Goal: Complete application form

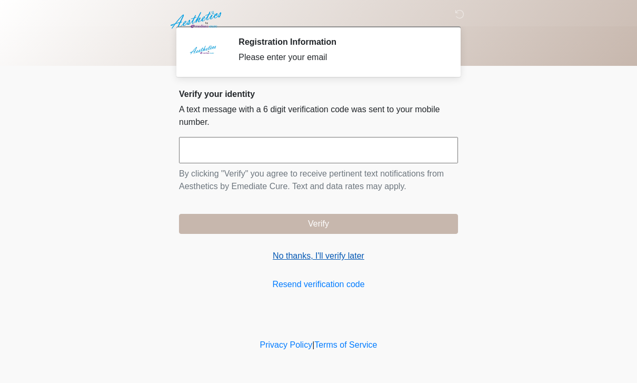
click at [307, 255] on link "No thanks, I'll verify later" at bounding box center [318, 255] width 279 height 13
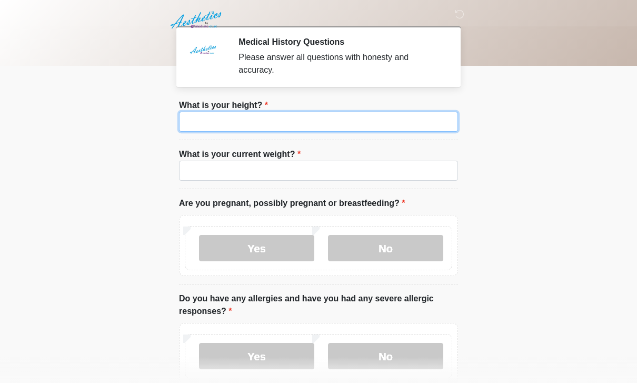
click at [272, 115] on input "What is your height?" at bounding box center [318, 122] width 279 height 20
type input "***"
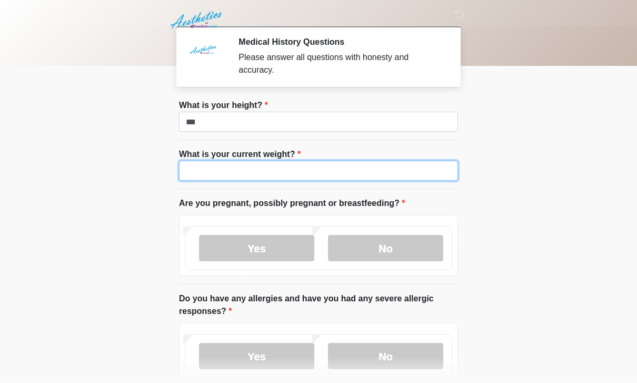
click at [293, 180] on input "What is your current weight?" at bounding box center [318, 171] width 279 height 20
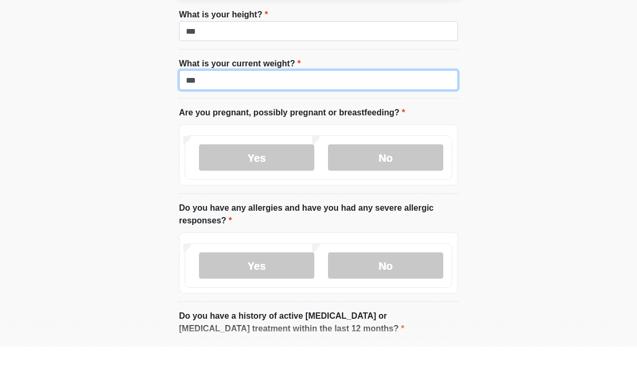
scroll to position [58, 0]
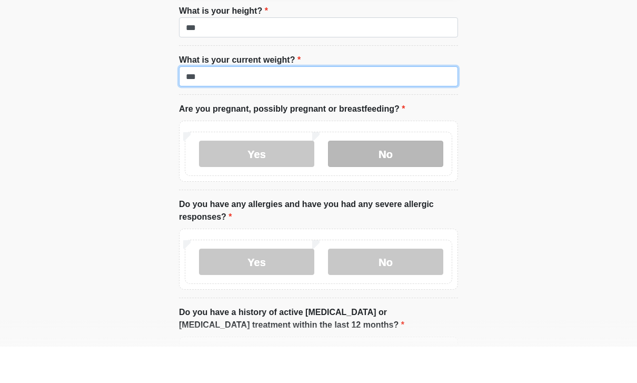
type input "***"
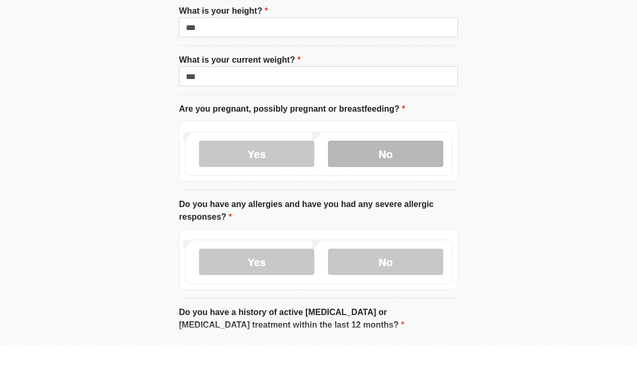
click at [377, 177] on label "No" at bounding box center [385, 190] width 115 height 26
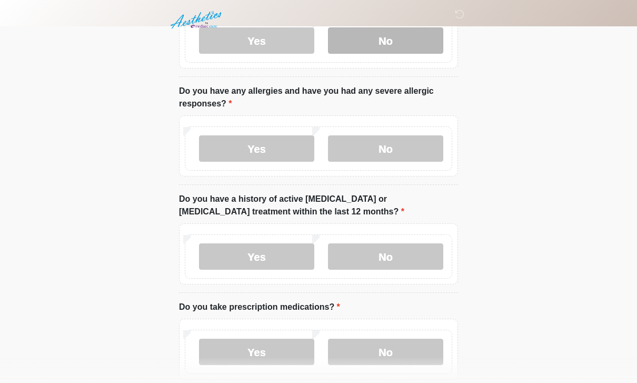
scroll to position [213, 0]
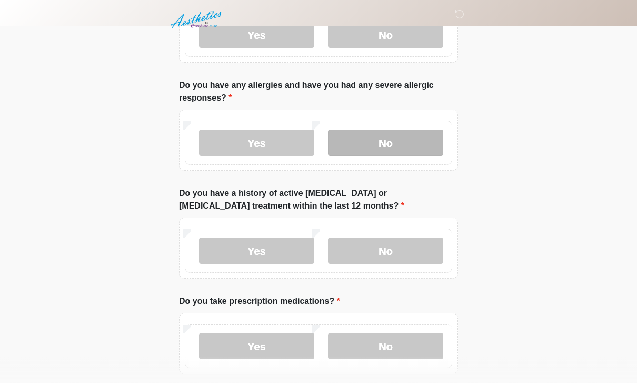
click at [379, 149] on label "No" at bounding box center [385, 143] width 115 height 26
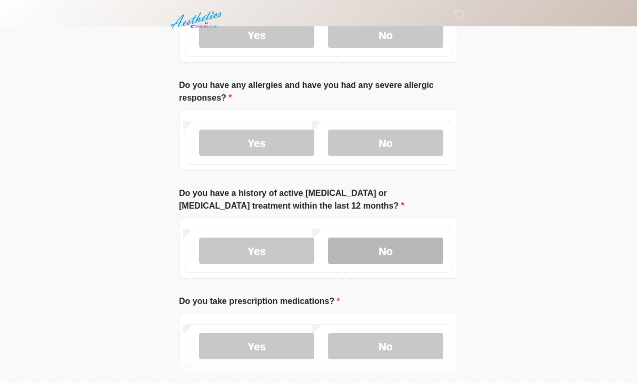
click at [405, 250] on label "No" at bounding box center [385, 250] width 115 height 26
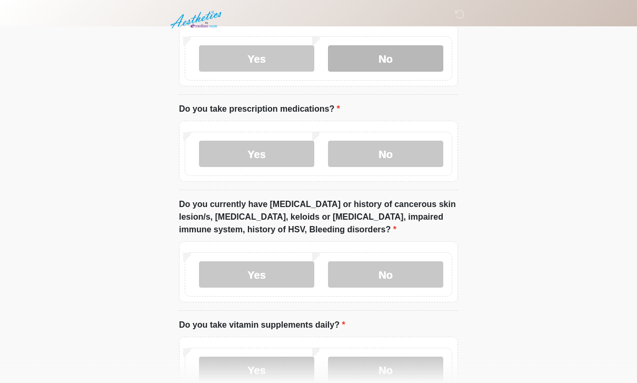
scroll to position [406, 0]
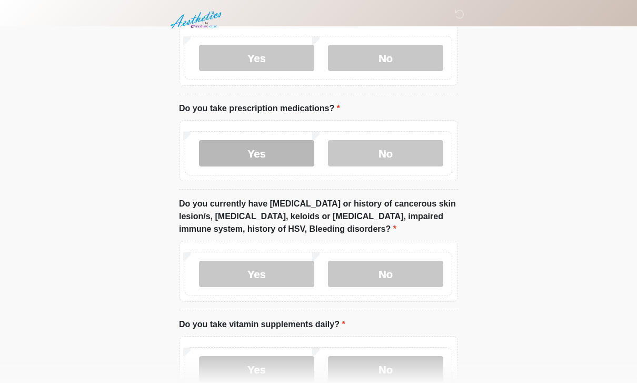
click at [247, 150] on label "Yes" at bounding box center [256, 153] width 115 height 26
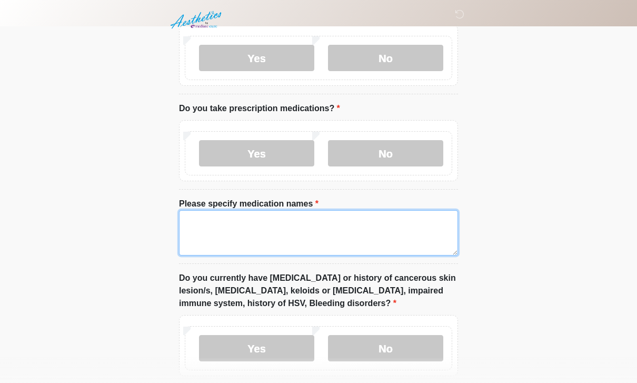
click at [287, 225] on textarea "Please specify medication names" at bounding box center [318, 232] width 279 height 45
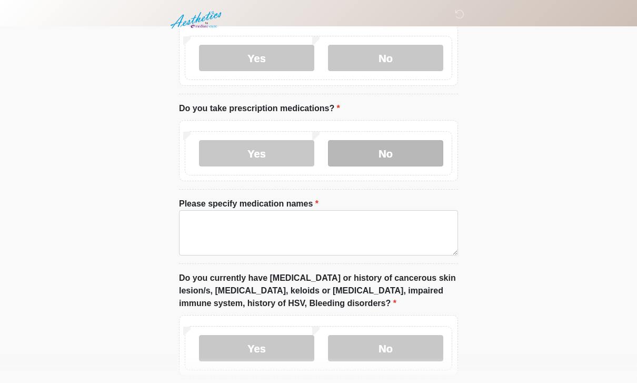
click at [395, 152] on label "No" at bounding box center [385, 153] width 115 height 26
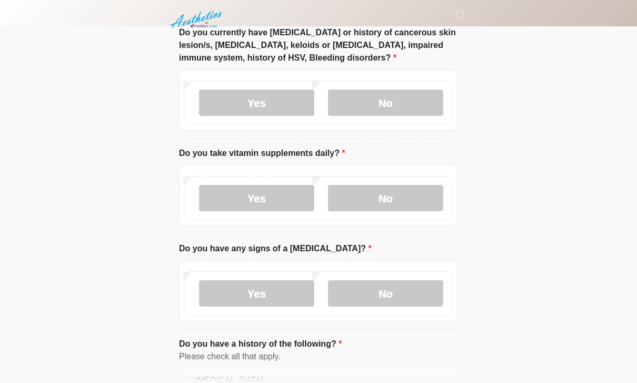
scroll to position [577, 0]
click at [409, 104] on label "No" at bounding box center [385, 102] width 115 height 26
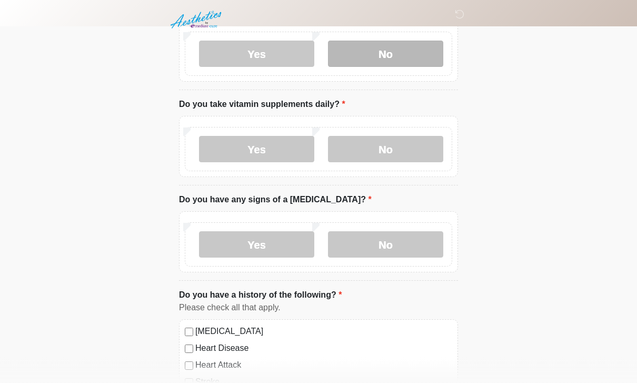
scroll to position [626, 0]
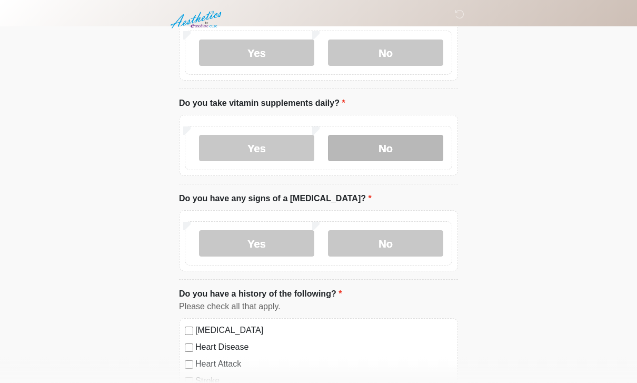
click at [397, 146] on label "No" at bounding box center [385, 148] width 115 height 26
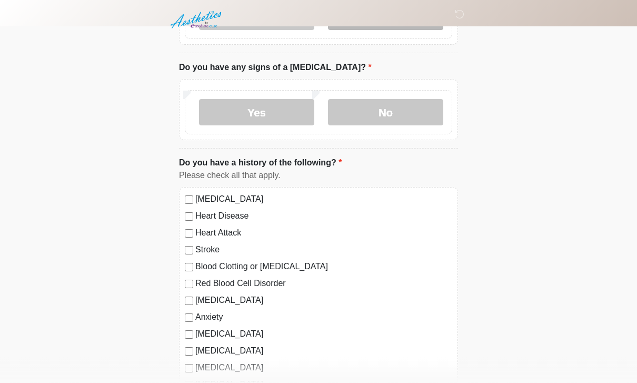
scroll to position [758, 0]
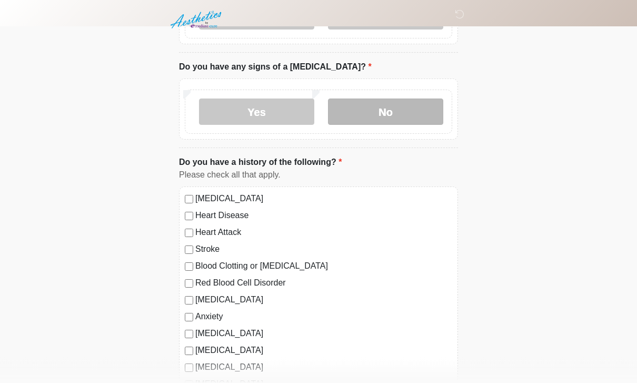
click at [396, 101] on label "No" at bounding box center [385, 112] width 115 height 26
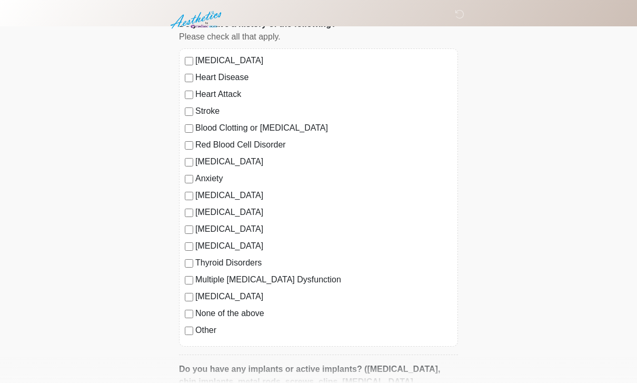
scroll to position [898, 0]
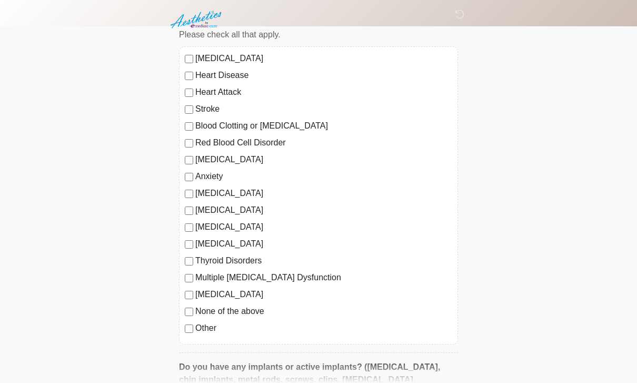
click at [196, 307] on label "None of the above" at bounding box center [323, 311] width 257 height 13
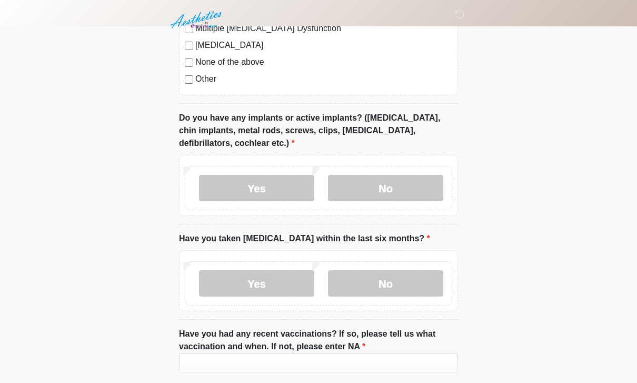
scroll to position [1147, 0]
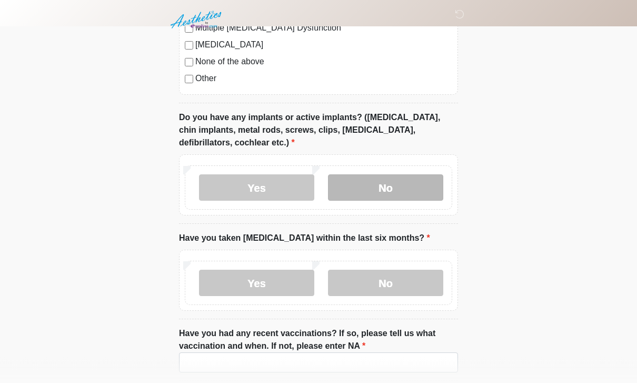
click at [416, 188] on label "No" at bounding box center [385, 188] width 115 height 26
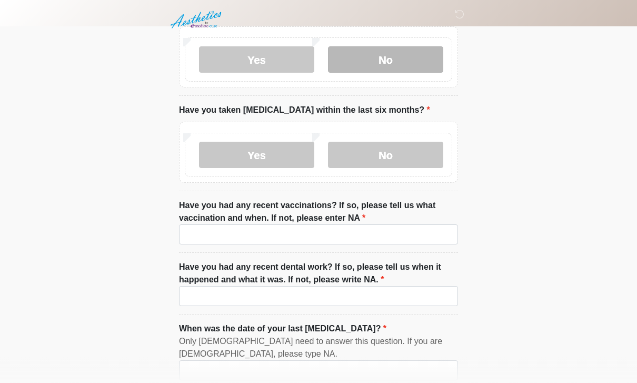
scroll to position [1277, 0]
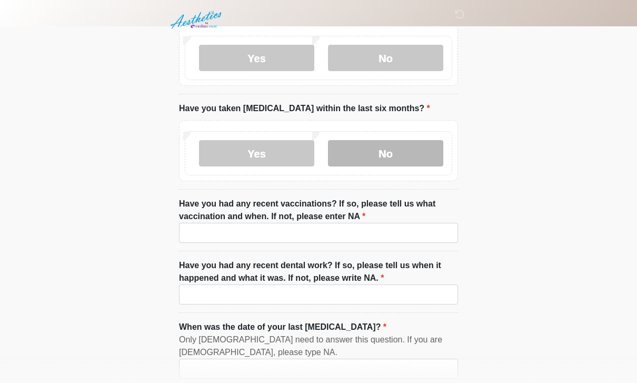
click at [392, 152] on label "No" at bounding box center [385, 153] width 115 height 26
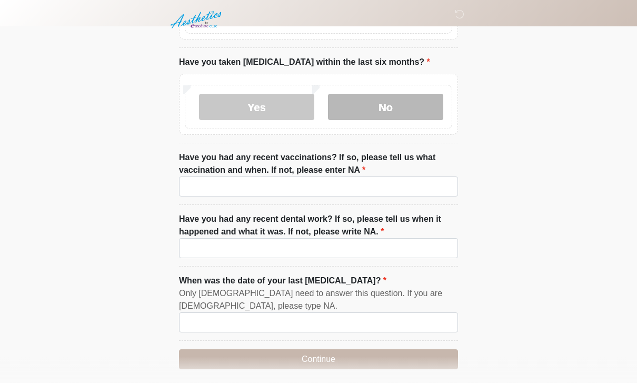
scroll to position [1328, 0]
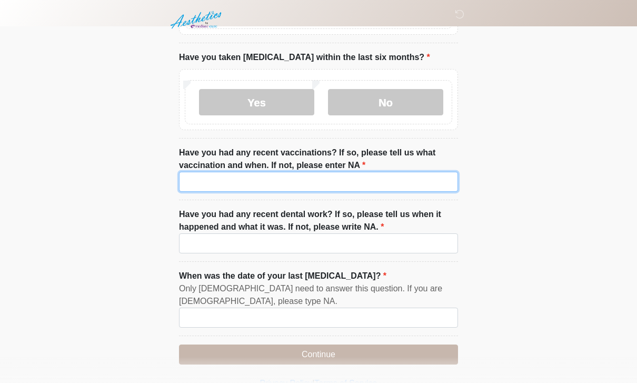
click at [394, 183] on input "Have you had any recent vaccinations? If so, please tell us what vaccination an…" at bounding box center [318, 182] width 279 height 20
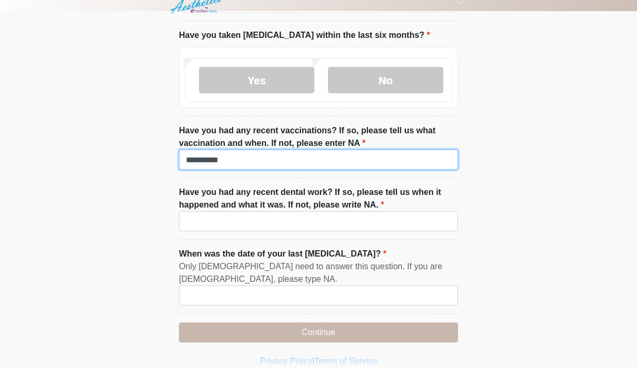
scroll to position [1344, 0]
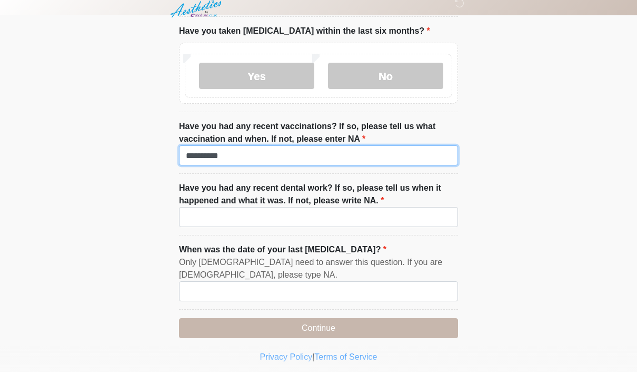
type input "*********"
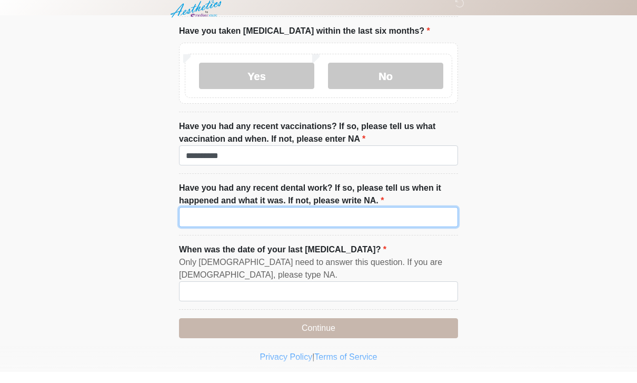
click at [396, 218] on input "Have you had any recent dental work? If so, please tell us when it happened and…" at bounding box center [318, 228] width 279 height 20
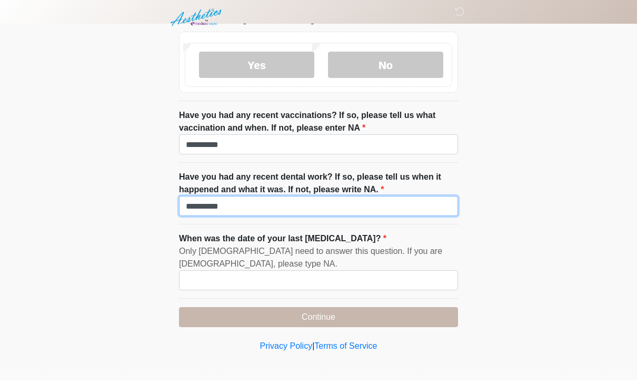
type input "*********"
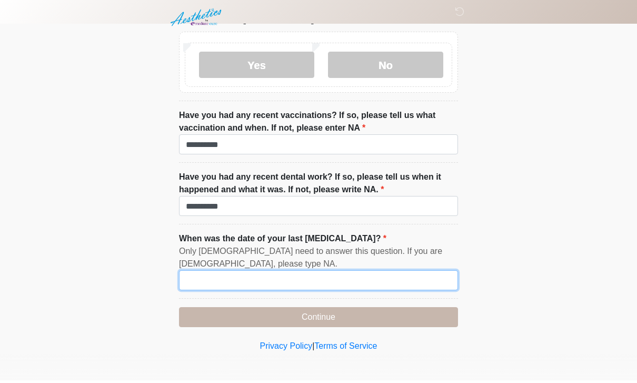
click at [415, 279] on input "When was the date of your last menstrual cycle?" at bounding box center [318, 283] width 279 height 20
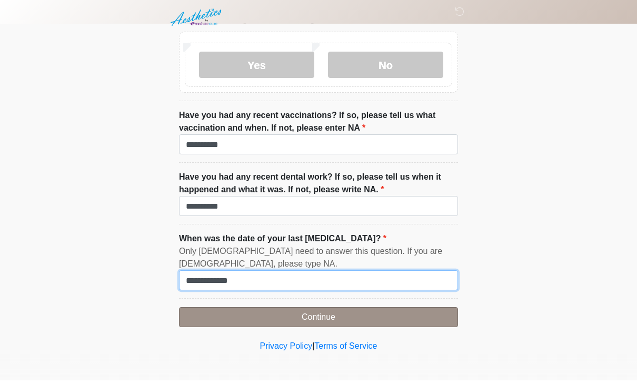
type input "**********"
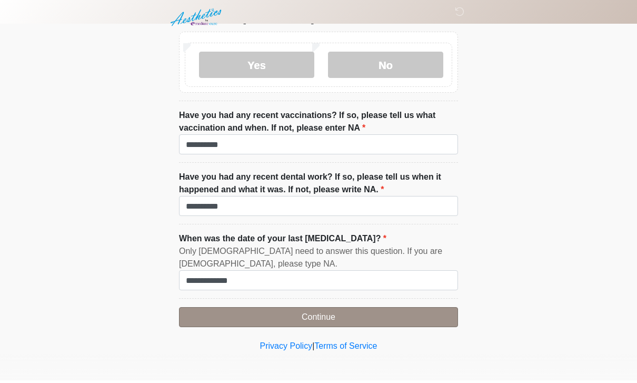
click at [330, 311] on button "Continue" at bounding box center [318, 319] width 279 height 20
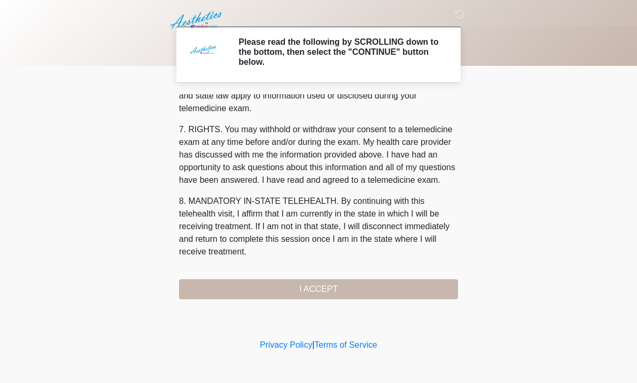
scroll to position [451, 0]
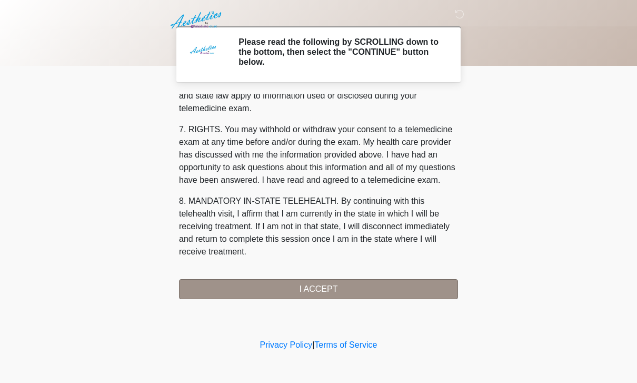
click at [285, 294] on button "I ACCEPT" at bounding box center [318, 289] width 279 height 20
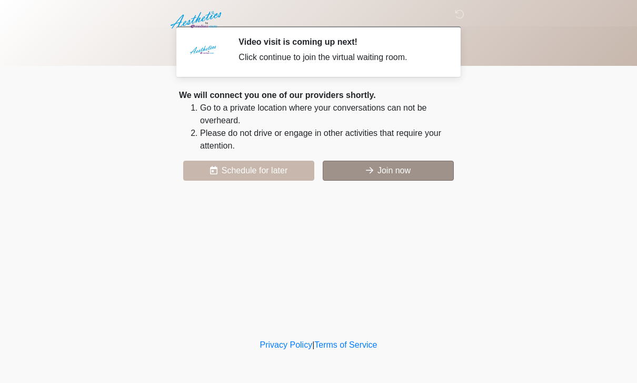
click at [366, 169] on icon at bounding box center [369, 170] width 7 height 8
